Goal: Navigation & Orientation: Find specific page/section

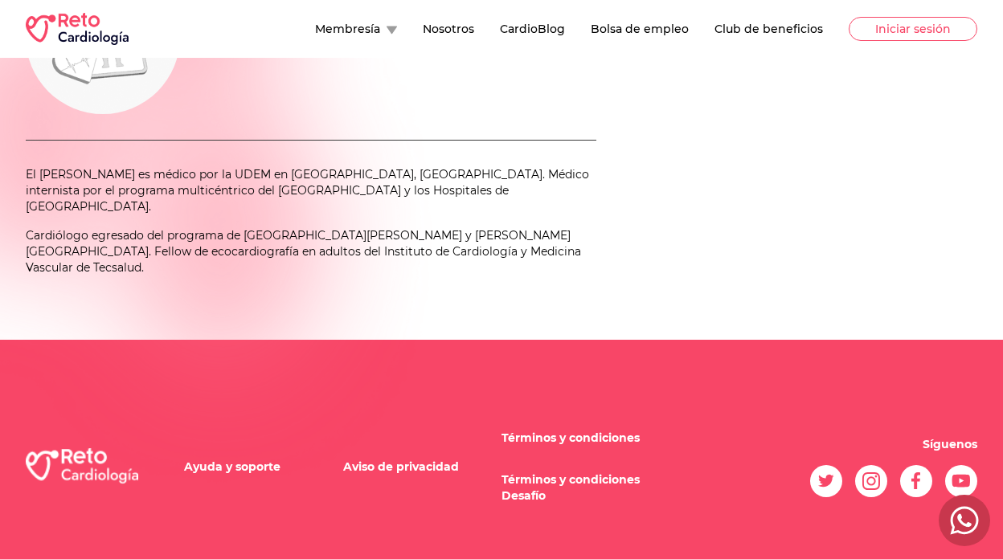
scroll to position [151, 0]
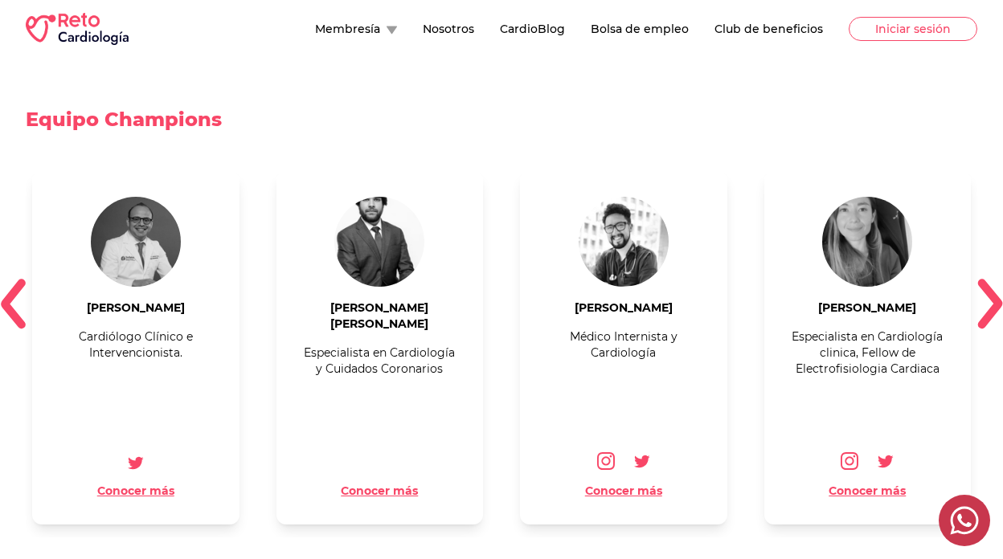
scroll to position [1843, 0]
click at [466, 34] on button "Nosotros" at bounding box center [448, 29] width 51 height 16
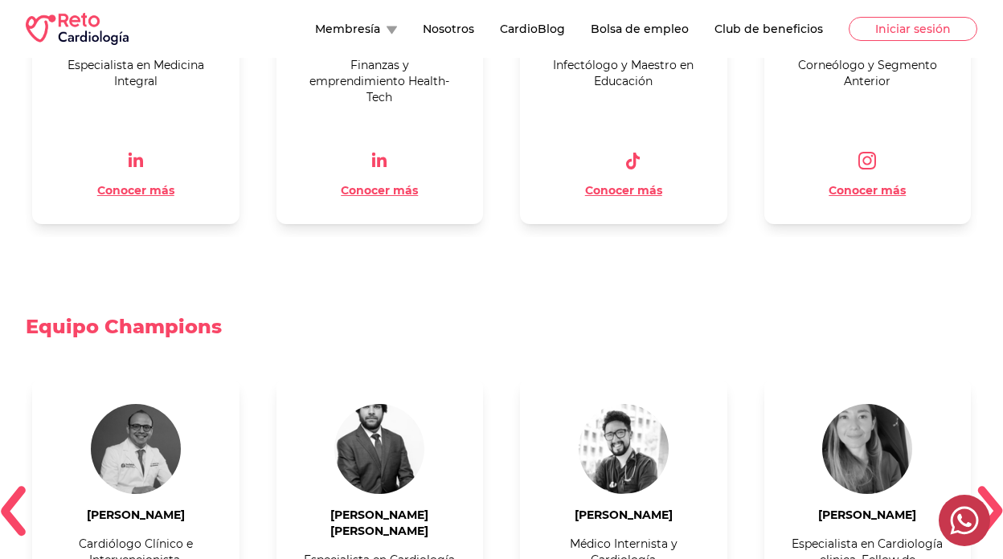
scroll to position [1832, 0]
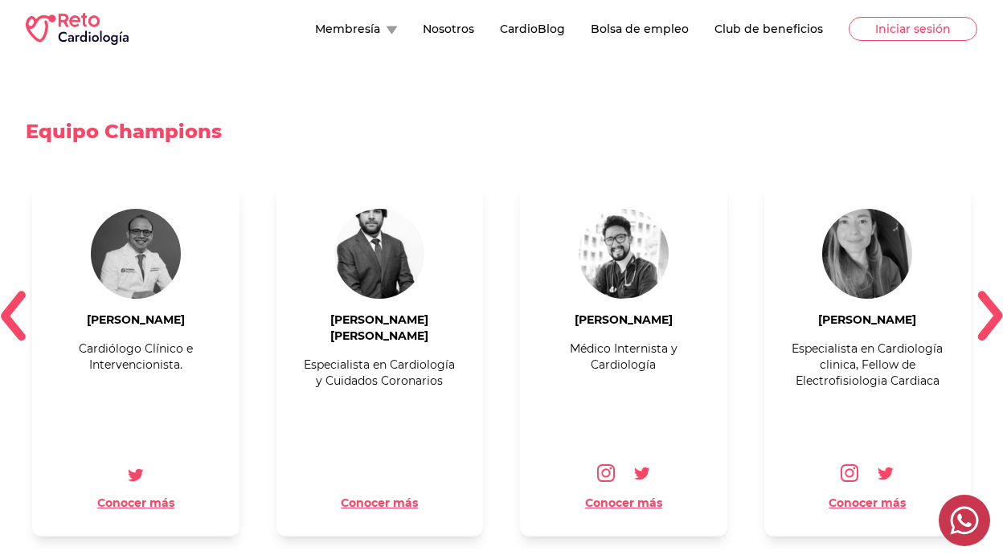
click at [368, 22] on button "Membresía" at bounding box center [356, 29] width 82 height 16
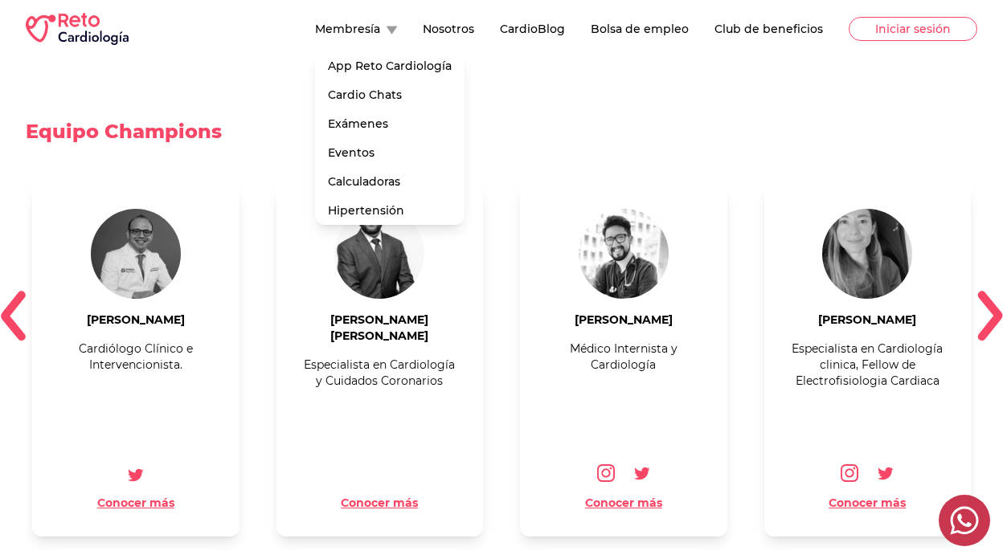
click at [474, 22] on button "Nosotros" at bounding box center [448, 29] width 51 height 16
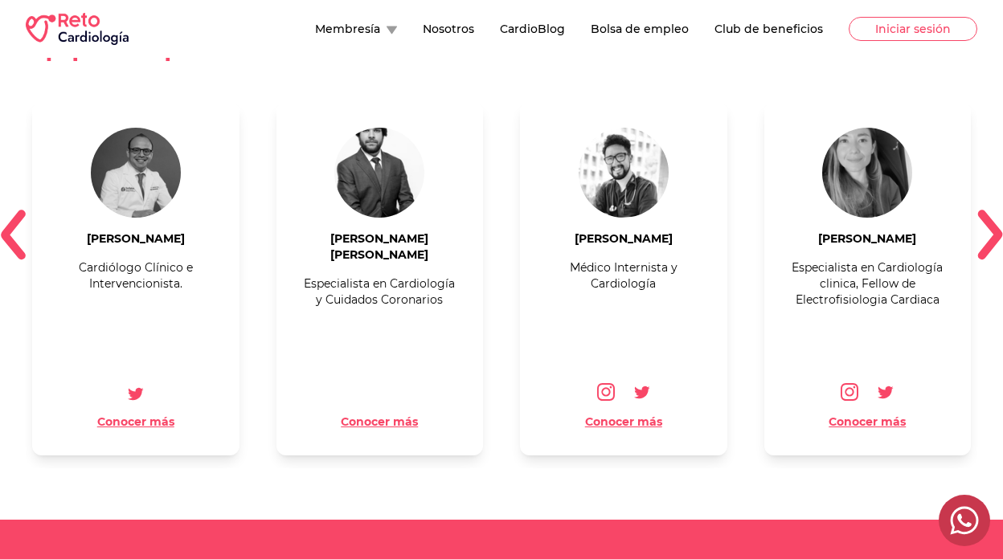
scroll to position [1889, 0]
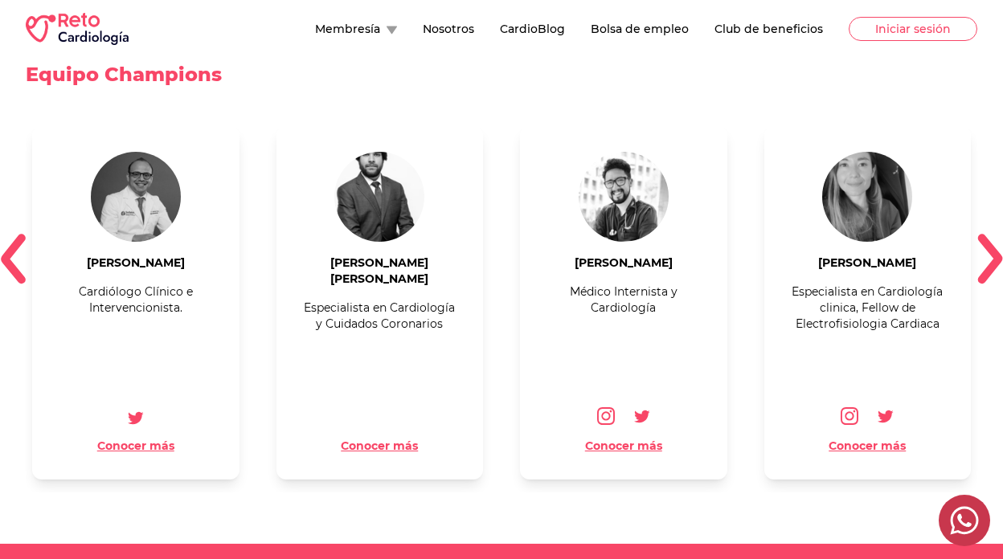
click at [994, 246] on img at bounding box center [990, 259] width 26 height 51
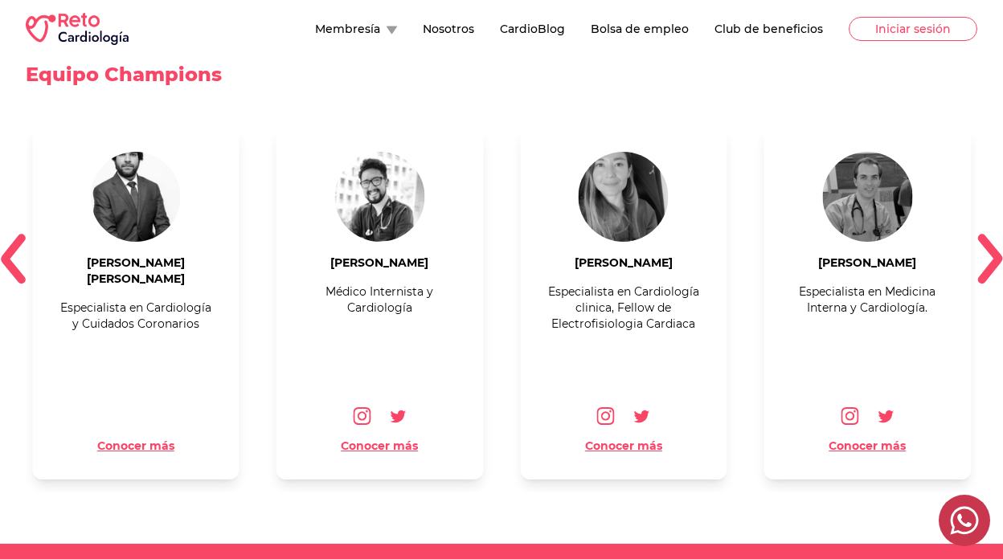
click at [994, 246] on img at bounding box center [990, 259] width 26 height 51
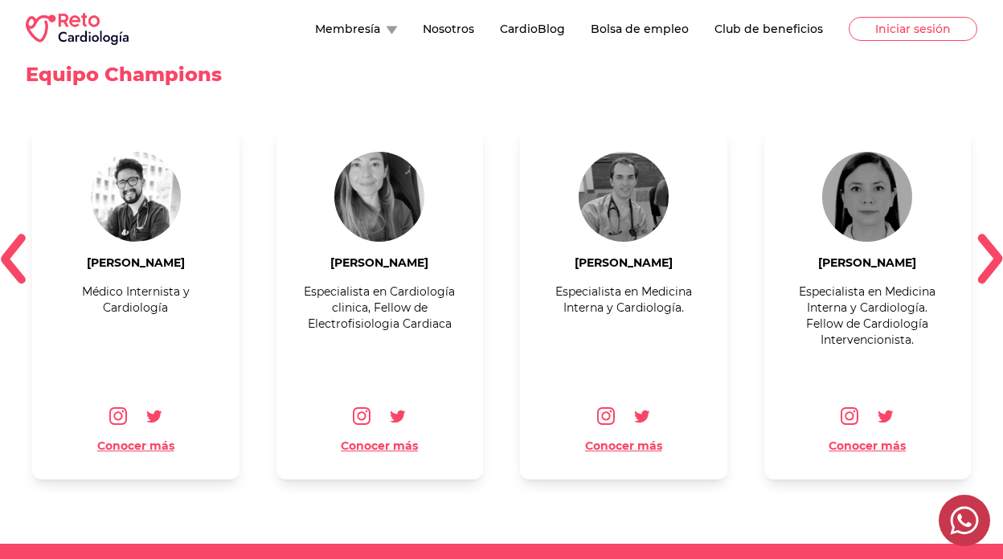
click at [994, 246] on img at bounding box center [990, 259] width 26 height 51
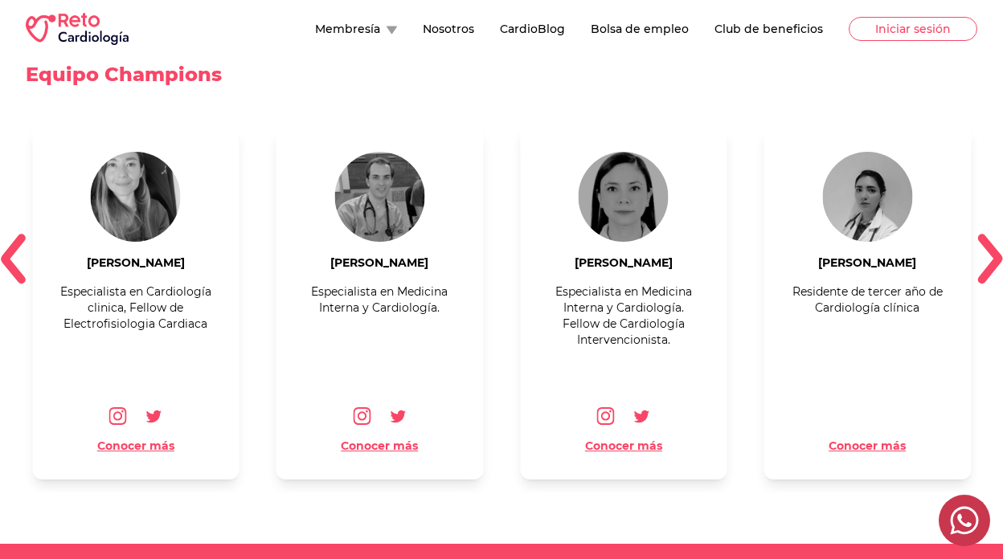
click at [994, 246] on img at bounding box center [990, 259] width 26 height 51
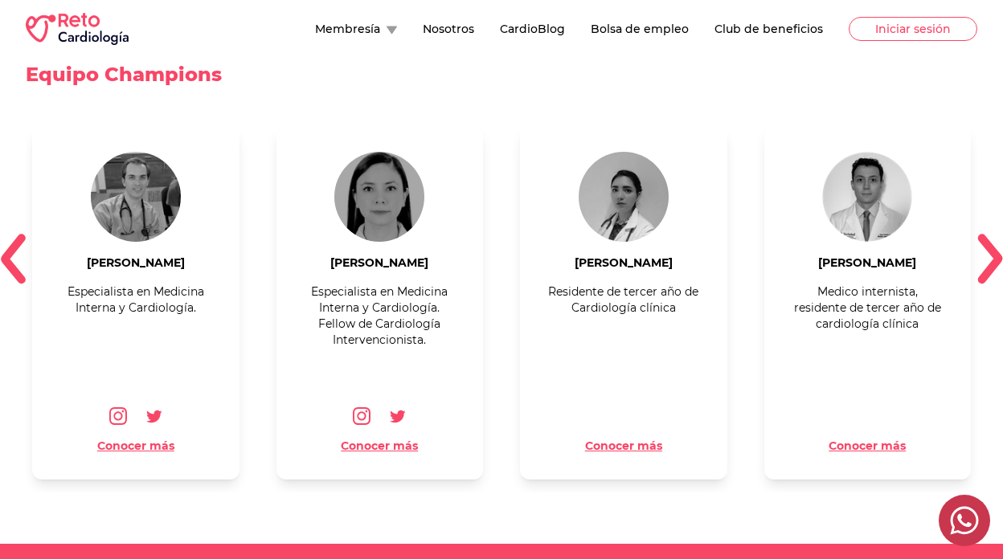
click at [994, 246] on img at bounding box center [990, 259] width 26 height 51
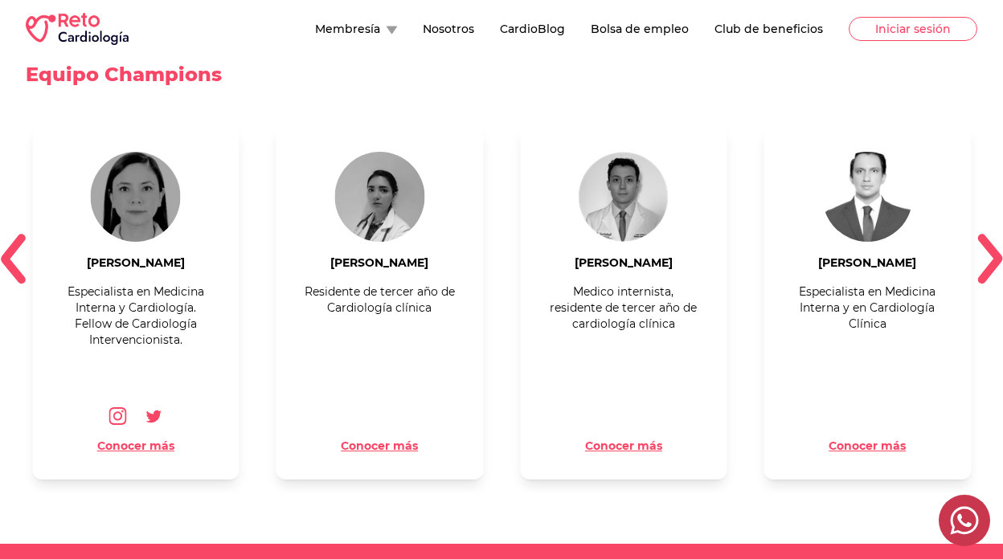
click at [994, 246] on img at bounding box center [990, 259] width 26 height 51
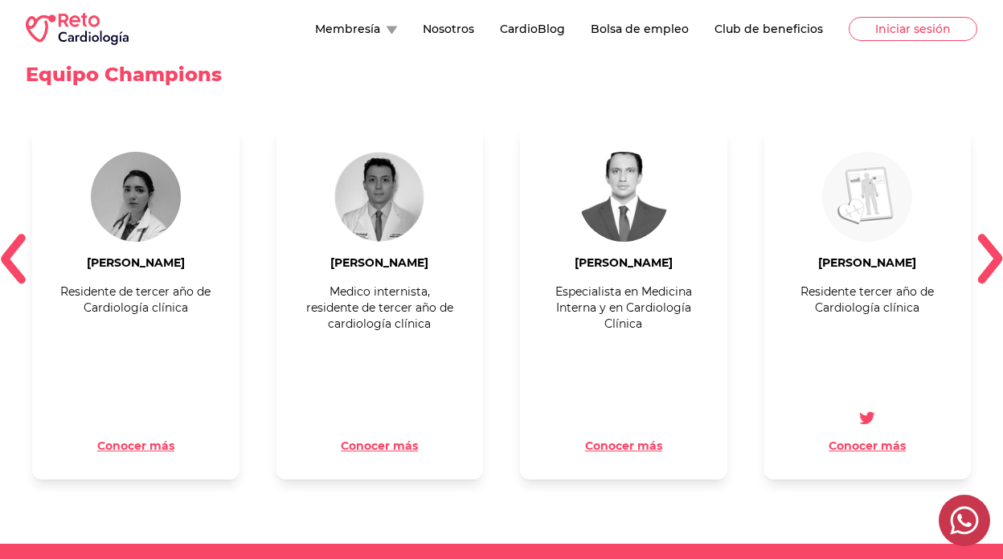
click at [994, 246] on img at bounding box center [990, 259] width 26 height 51
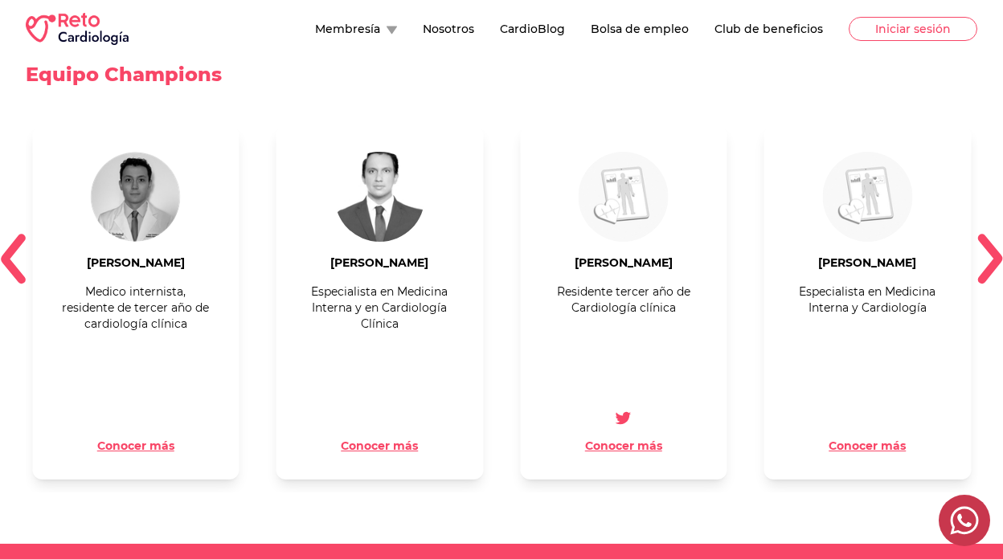
click at [994, 246] on img at bounding box center [990, 259] width 26 height 51
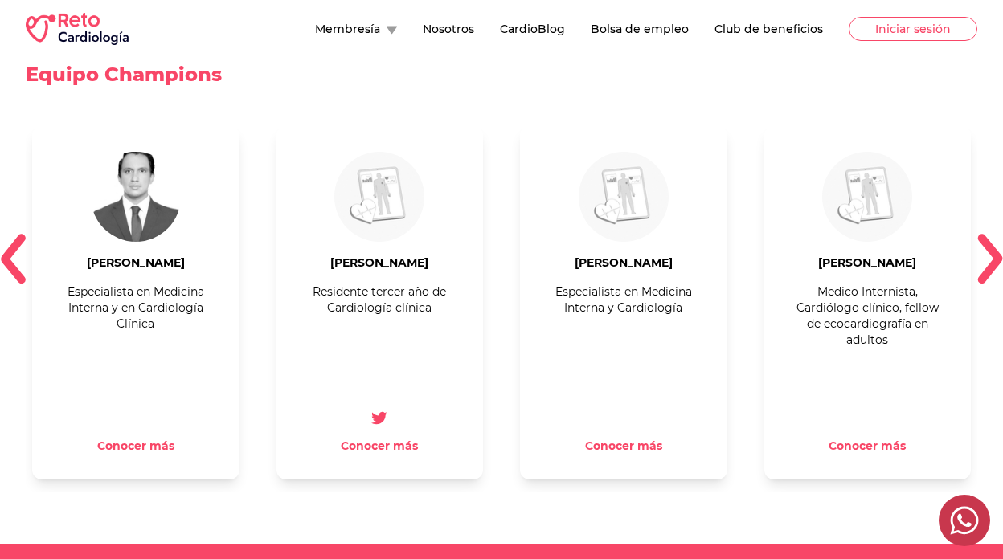
click at [994, 246] on img at bounding box center [990, 259] width 26 height 51
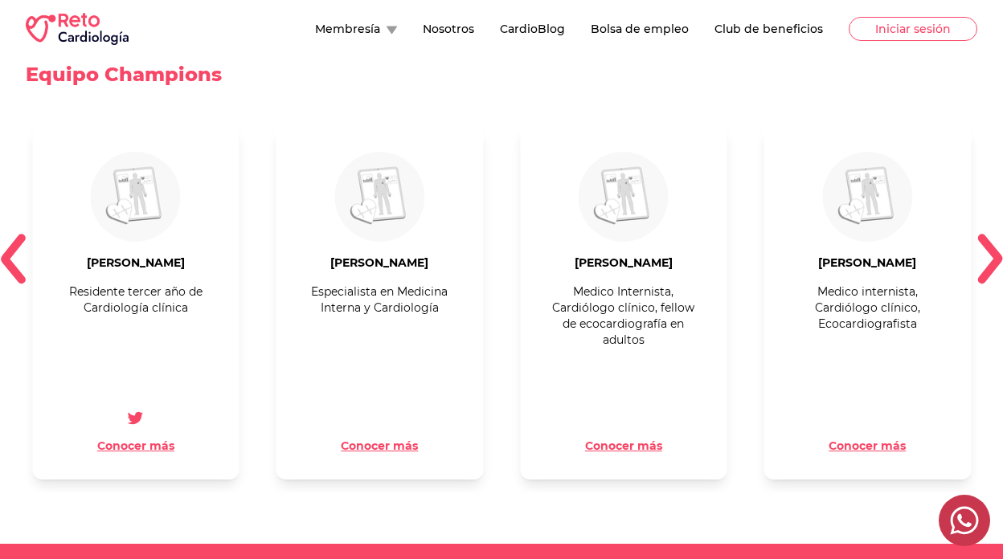
click at [608, 438] on button "Conocer más" at bounding box center [623, 446] width 77 height 16
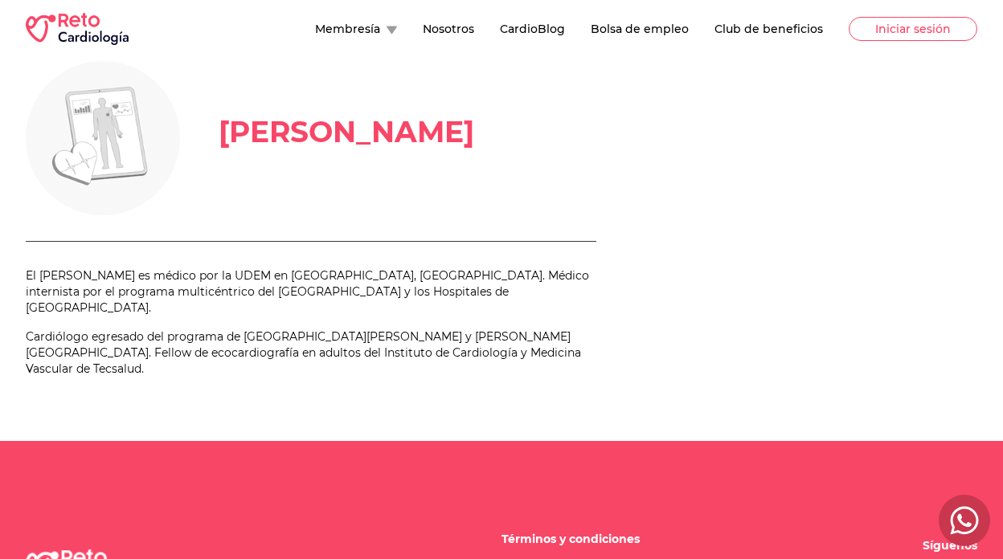
scroll to position [151, 0]
